Goal: Transaction & Acquisition: Purchase product/service

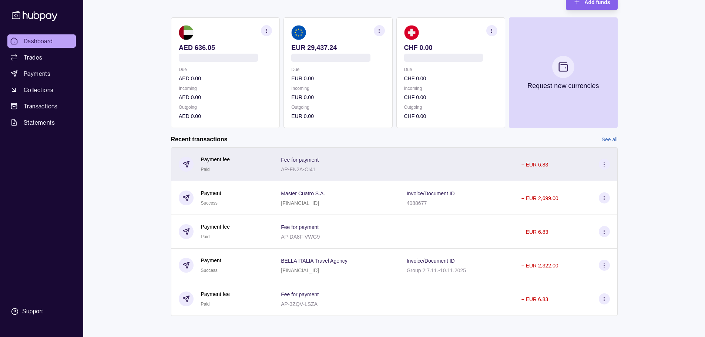
scroll to position [57, 0]
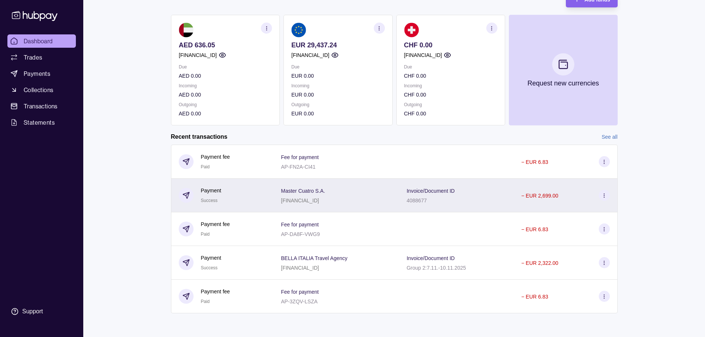
click at [605, 193] on icon at bounding box center [604, 196] width 6 height 6
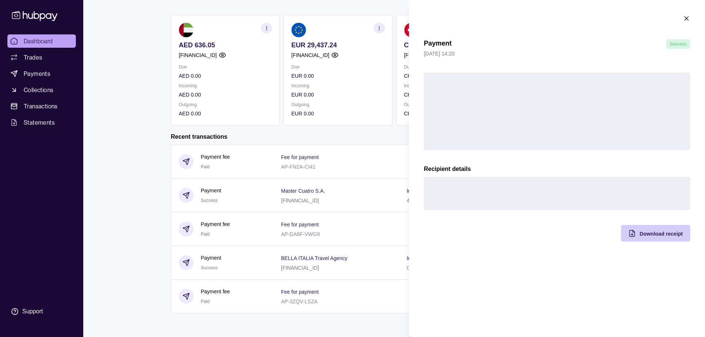
click at [655, 233] on span "Download receipt" at bounding box center [660, 234] width 43 height 6
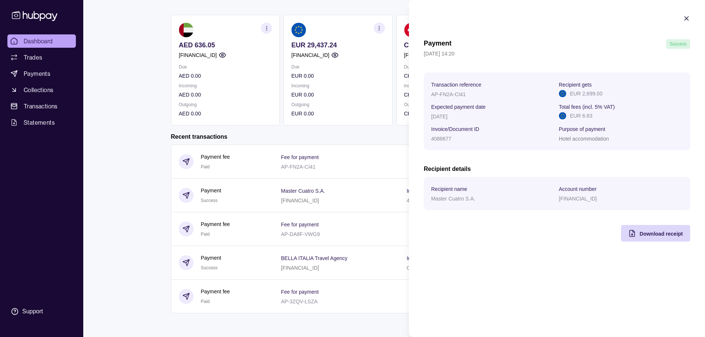
click at [132, 240] on html "Dashboard Trades Payments Collections Transactions Statements Support B Hello, …" at bounding box center [352, 140] width 705 height 394
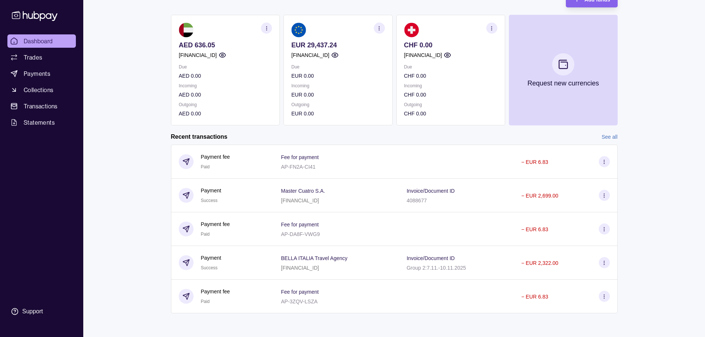
click at [607, 135] on link "See all" at bounding box center [609, 137] width 16 height 8
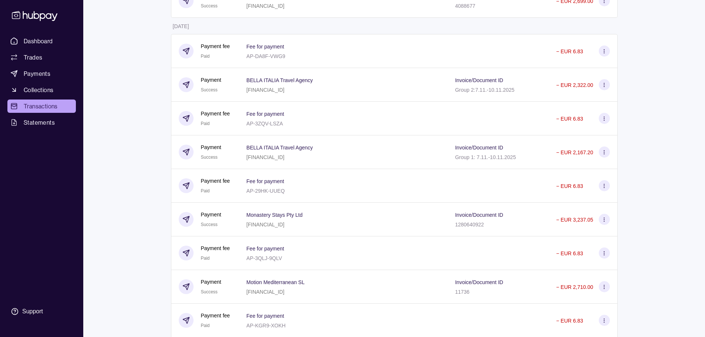
scroll to position [148, 0]
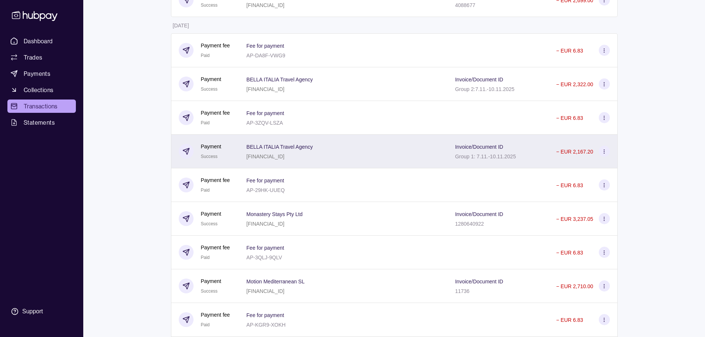
click at [604, 149] on icon at bounding box center [604, 152] width 6 height 6
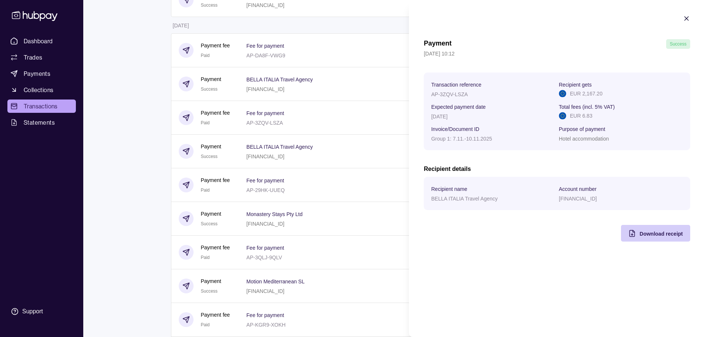
click at [659, 240] on div "Download receipt" at bounding box center [649, 233] width 65 height 17
click at [150, 177] on html "Dashboard Trades Payments Collections Transactions Statements Support B Hello, …" at bounding box center [352, 270] width 705 height 836
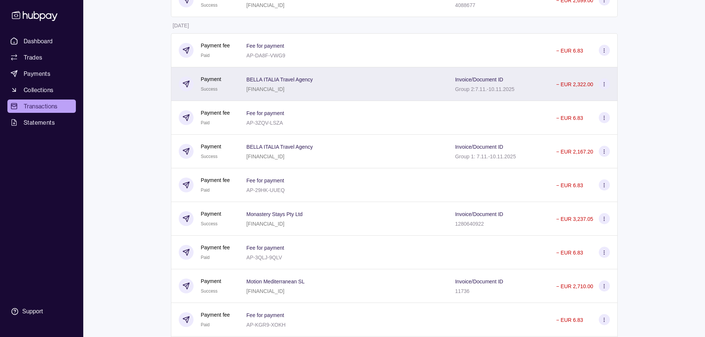
click at [605, 84] on icon at bounding box center [604, 84] width 6 height 6
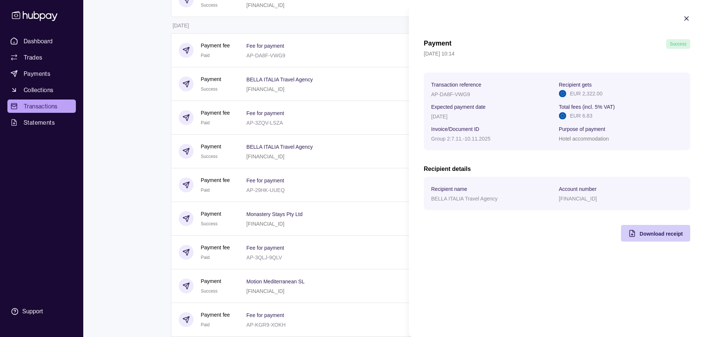
click at [659, 238] on div "Download receipt" at bounding box center [649, 233] width 65 height 17
click at [124, 195] on html "Dashboard Trades Payments Collections Transactions Statements Support B Hello, …" at bounding box center [352, 270] width 705 height 836
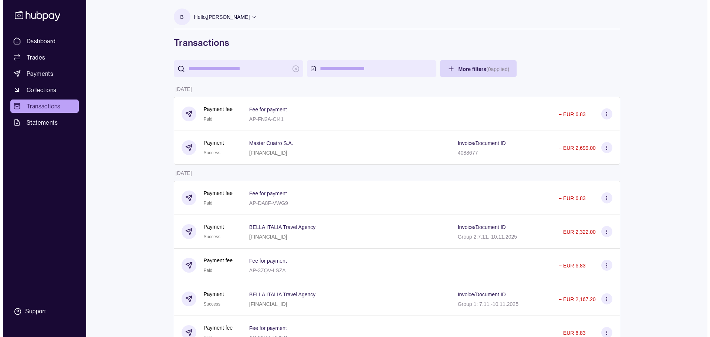
scroll to position [0, 0]
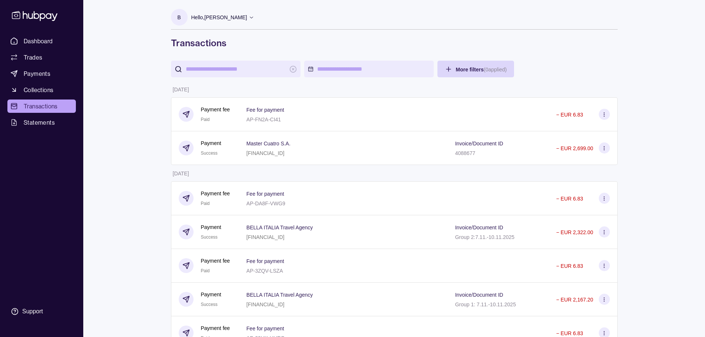
click at [39, 18] on icon at bounding box center [34, 16] width 49 height 14
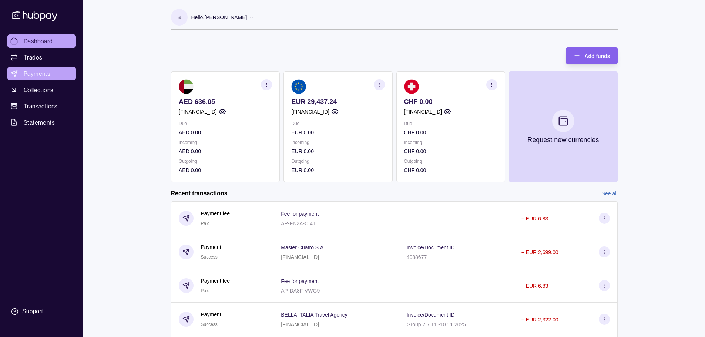
click at [48, 71] on span "Payments" at bounding box center [37, 73] width 27 height 9
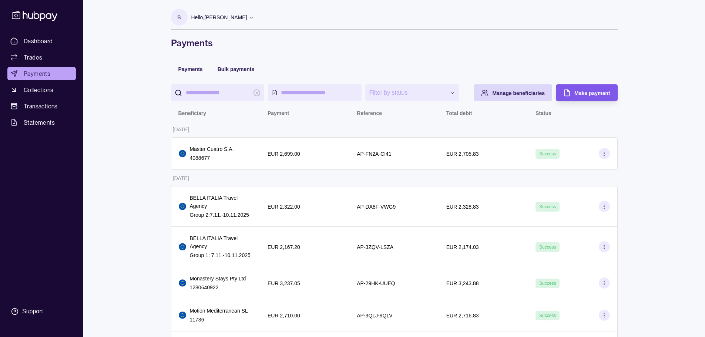
click at [581, 97] on div "Make payment" at bounding box center [592, 92] width 36 height 9
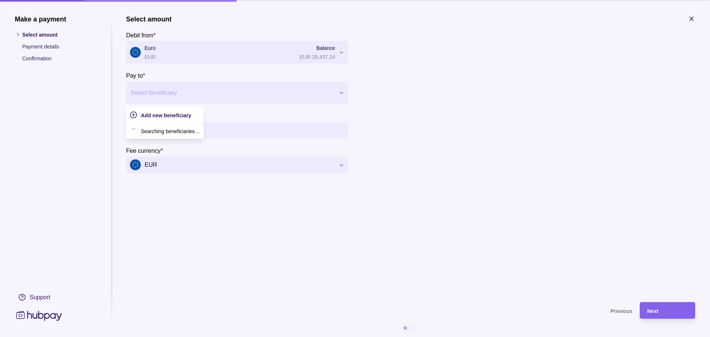
click at [167, 97] on div at bounding box center [233, 92] width 204 height 10
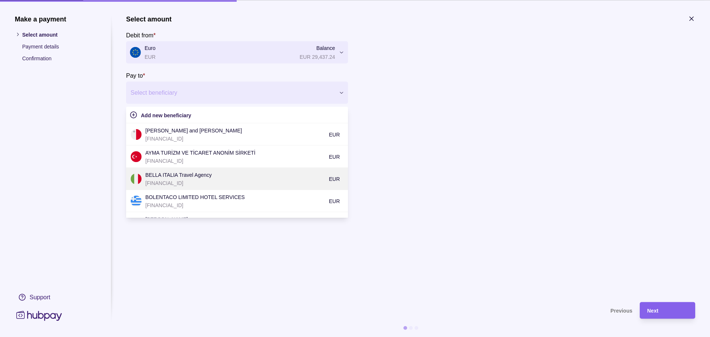
click at [180, 179] on p "[FINANCIAL_ID]" at bounding box center [235, 183] width 180 height 8
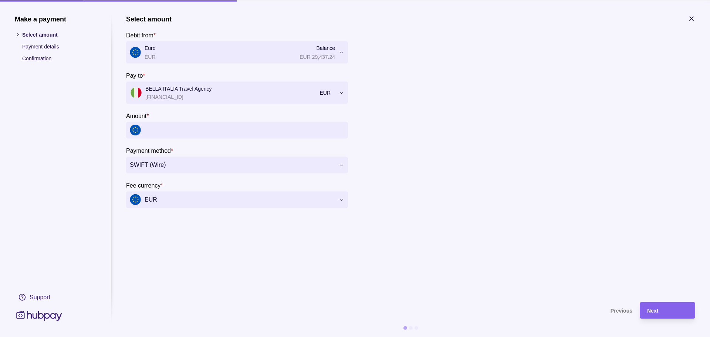
click at [171, 128] on input "Amount *" at bounding box center [245, 130] width 200 height 17
click at [171, 131] on input "Amount *" at bounding box center [245, 130] width 200 height 17
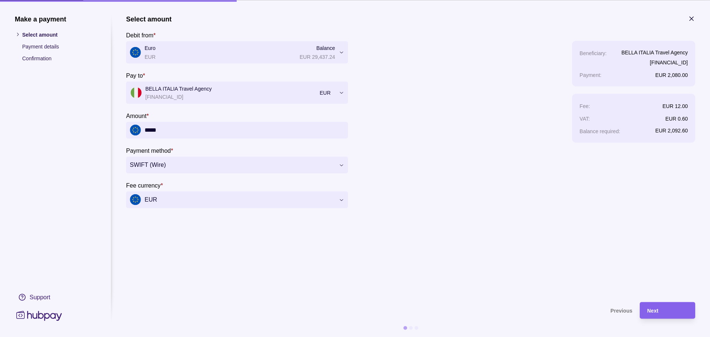
type input "*****"
click at [654, 310] on span "Next" at bounding box center [652, 311] width 11 height 6
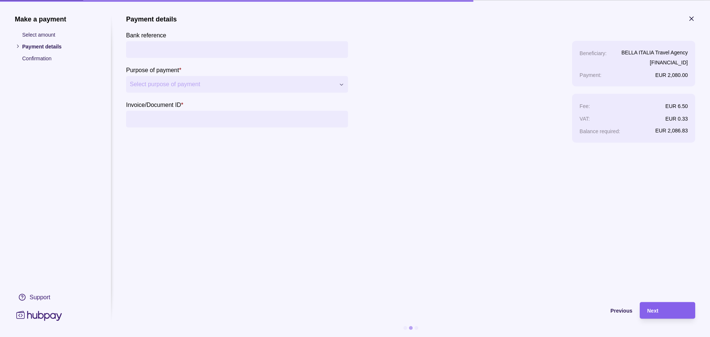
click at [193, 120] on input "Invoice/Document ID *" at bounding box center [237, 119] width 215 height 17
type input "**********"
click at [662, 306] on div "Next" at bounding box center [667, 310] width 41 height 9
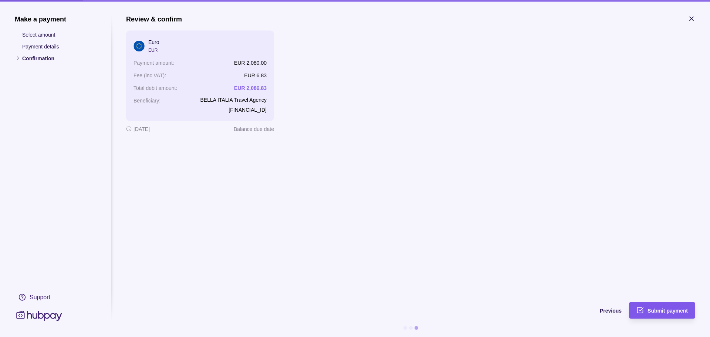
click at [674, 314] on div "Submit payment" at bounding box center [668, 310] width 40 height 9
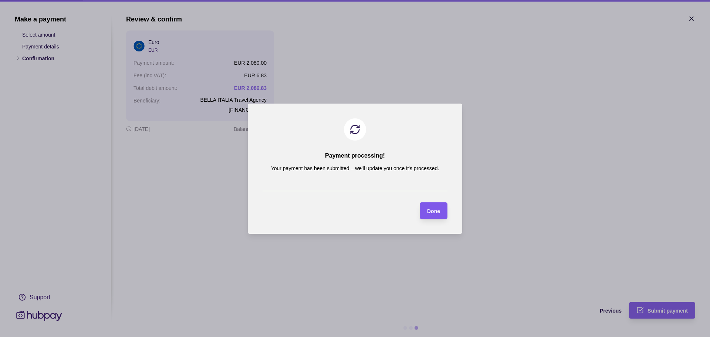
click at [437, 213] on span "Done" at bounding box center [433, 211] width 13 height 6
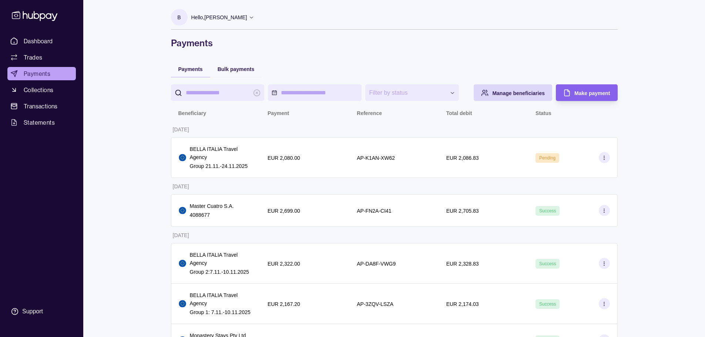
click at [215, 18] on p "Hello, [PERSON_NAME]" at bounding box center [219, 17] width 56 height 8
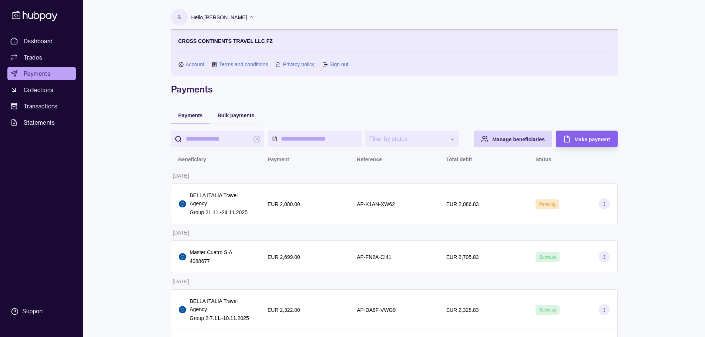
click at [344, 65] on link "Sign out" at bounding box center [338, 64] width 19 height 8
